Goal: Find specific page/section: Find specific page/section

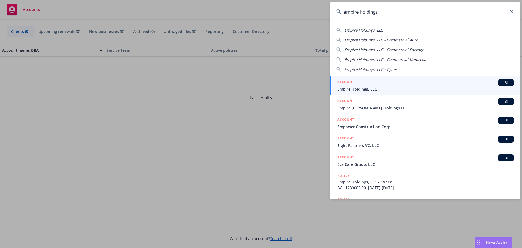
click at [369, 29] on span "Empire Holdings, LLC" at bounding box center [364, 29] width 39 height 5
type input "Empire Holdings, LLC"
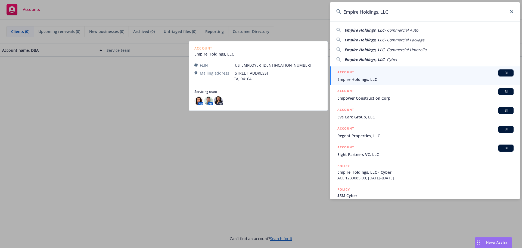
click at [374, 79] on span "Empire Holdings, LLC" at bounding box center [425, 79] width 176 height 6
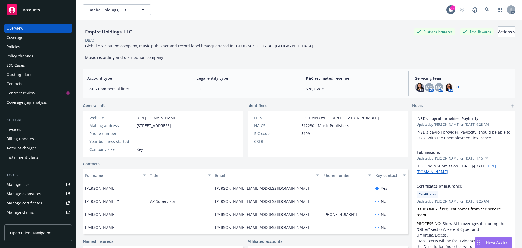
click at [16, 45] on div "Policies" at bounding box center [14, 46] width 14 height 9
click at [16, 47] on div "Policies" at bounding box center [14, 46] width 14 height 9
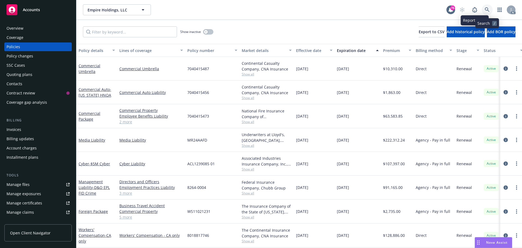
click at [487, 8] on icon at bounding box center [487, 9] width 5 height 5
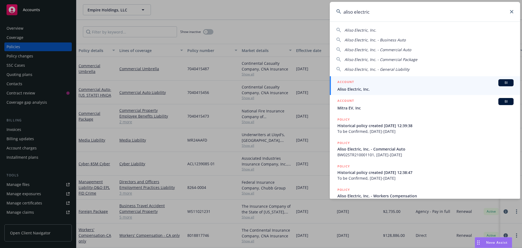
type input "aliso electric"
click at [382, 88] on span "Aliso Electric, Inc." at bounding box center [425, 89] width 176 height 6
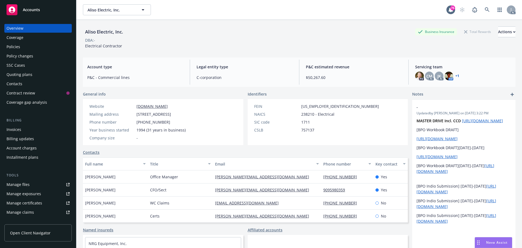
click at [456, 75] on link "+ 1" at bounding box center [458, 75] width 4 height 3
